Goal: Navigation & Orientation: Understand site structure

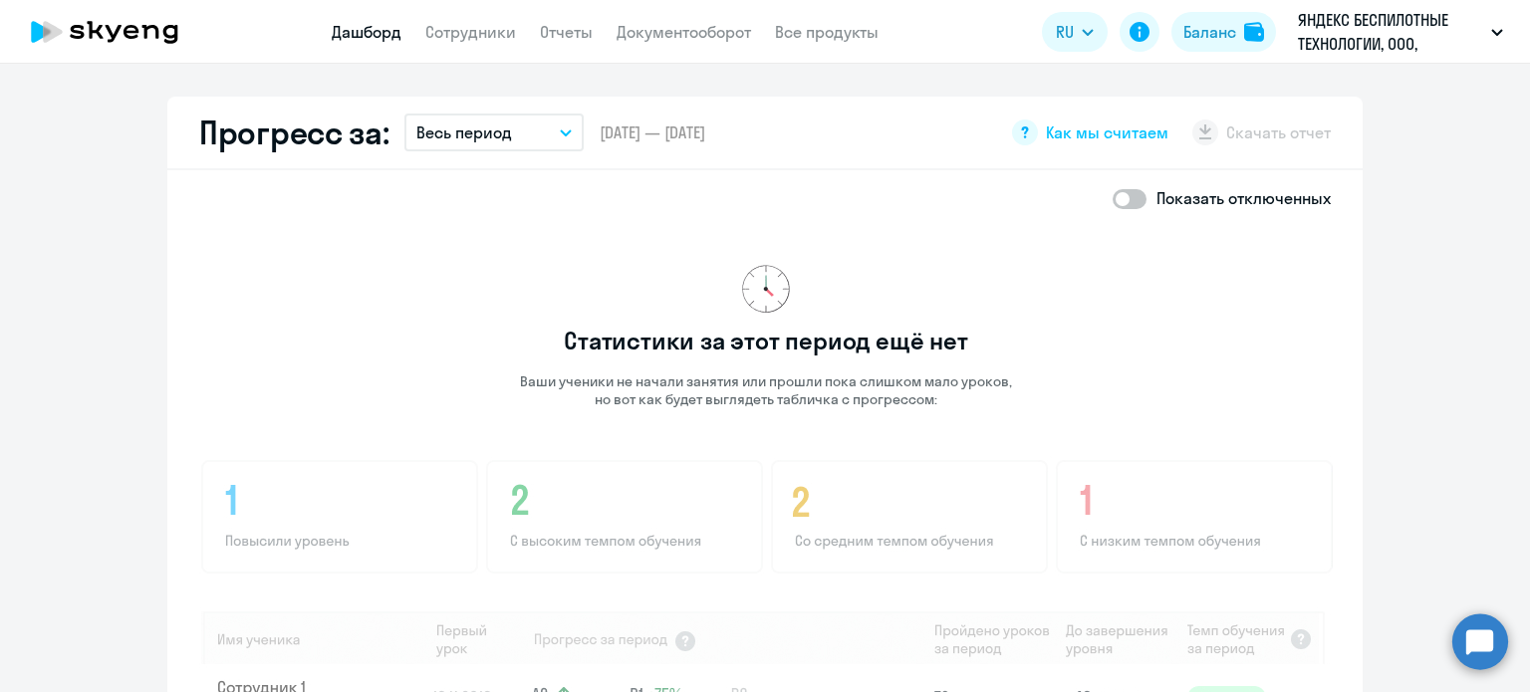
scroll to position [1068, 0]
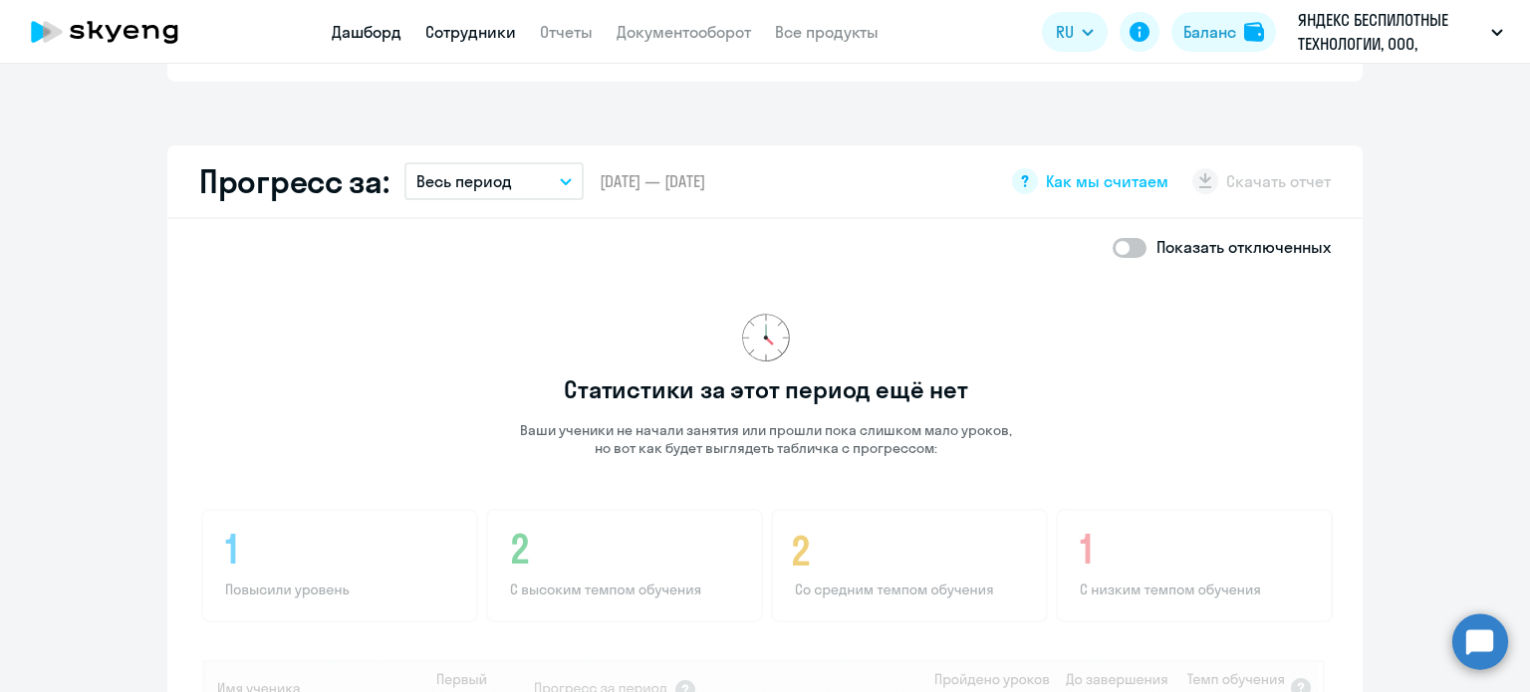
click at [481, 42] on link "Сотрудники" at bounding box center [470, 32] width 91 height 20
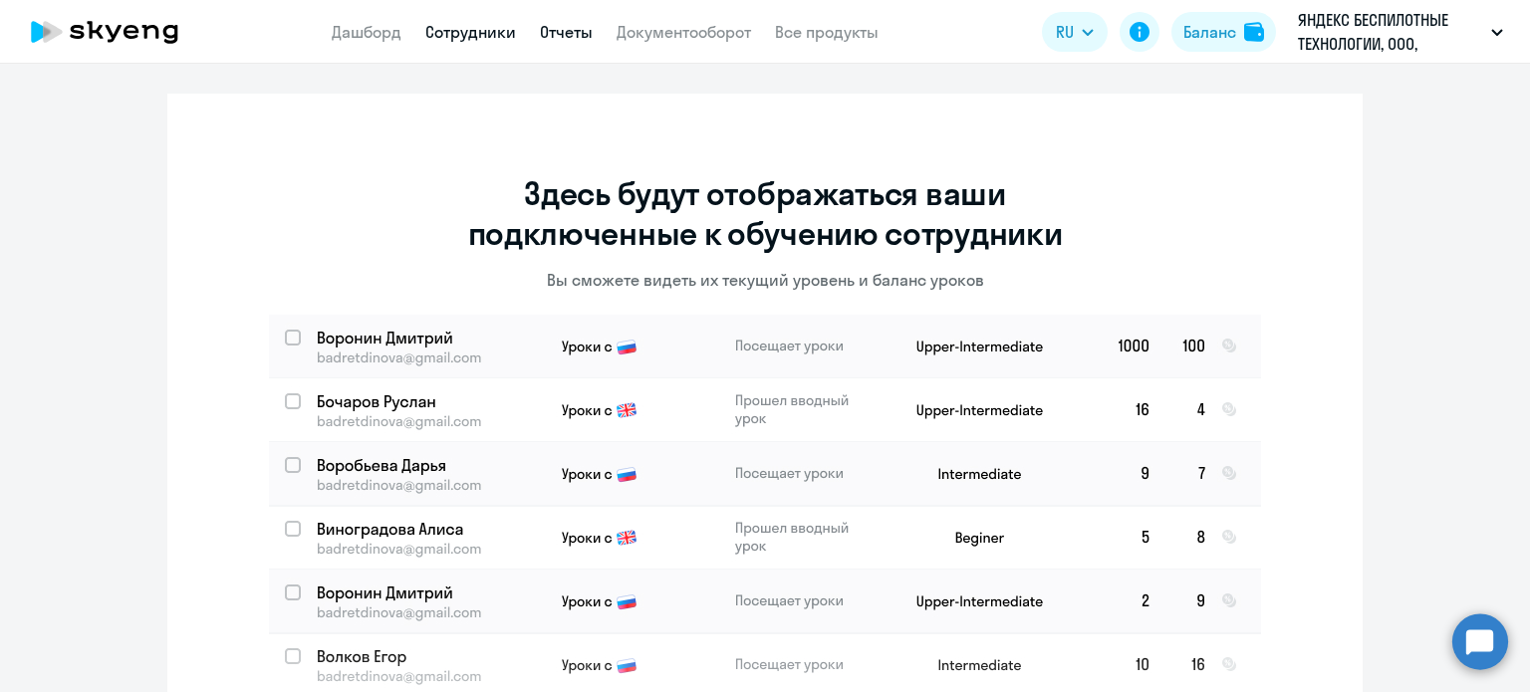
click at [572, 37] on link "Отчеты" at bounding box center [566, 32] width 53 height 20
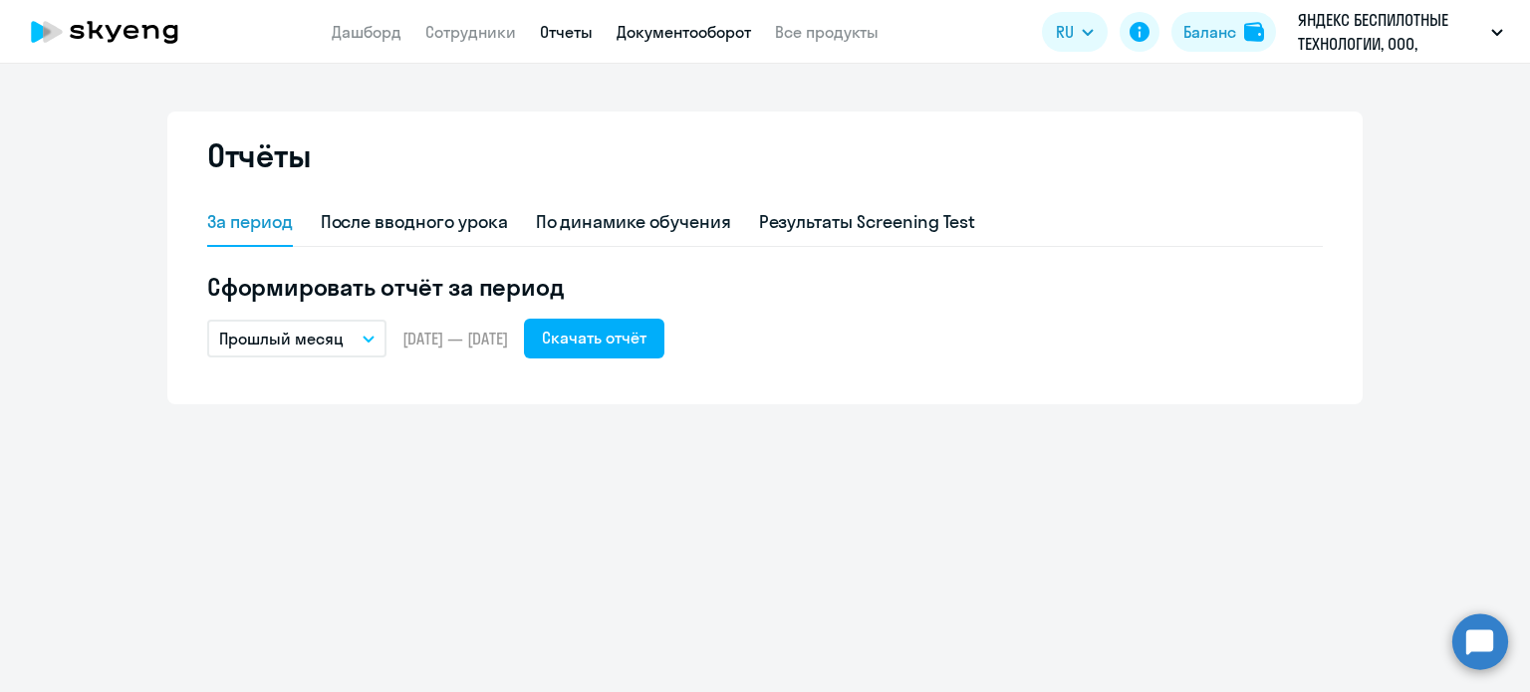
click at [669, 35] on link "Документооборот" at bounding box center [684, 32] width 134 height 20
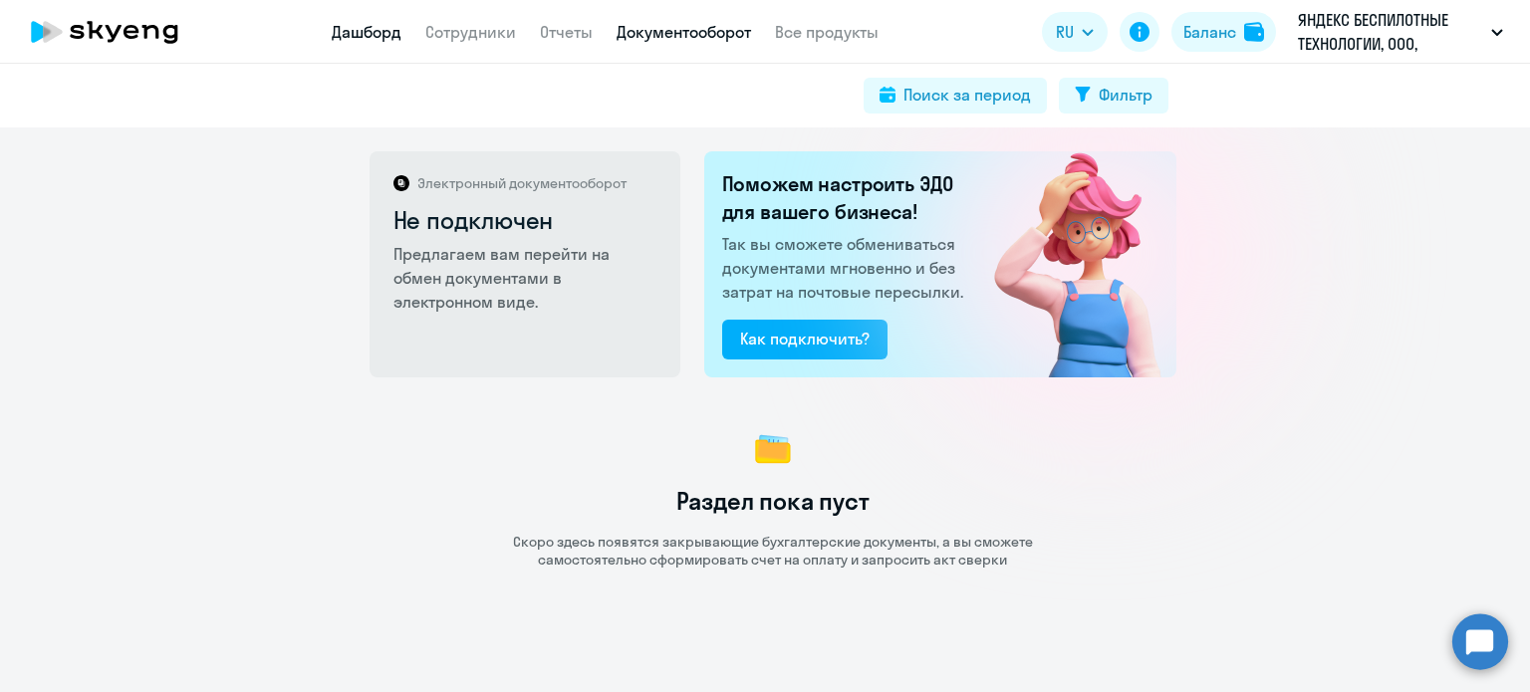
click at [380, 35] on link "Дашборд" at bounding box center [367, 32] width 70 height 20
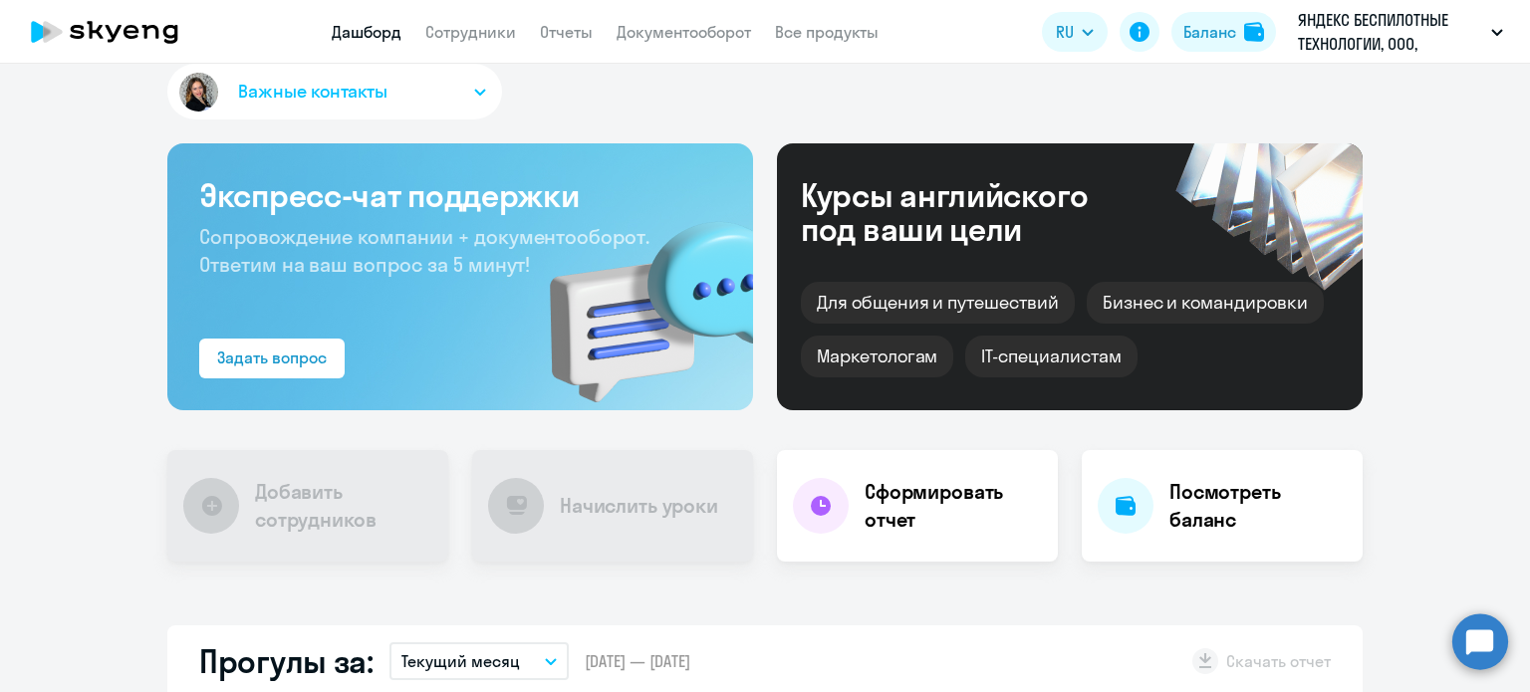
scroll to position [26, 0]
